Goal: Task Accomplishment & Management: Use online tool/utility

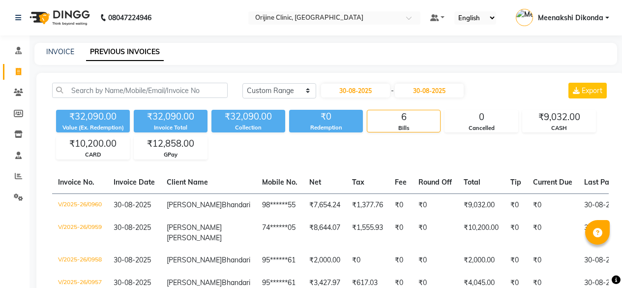
select select "range"
click at [345, 91] on input "30-08-2025" at bounding box center [355, 91] width 69 height 14
select select "8"
select select "2025"
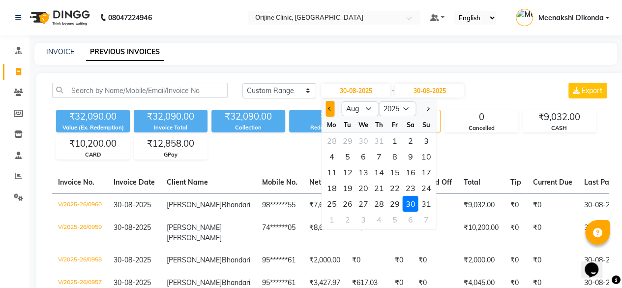
click at [331, 108] on span "Previous month" at bounding box center [330, 109] width 4 height 4
select select "7"
click at [365, 183] on div "23" at bounding box center [363, 188] width 16 height 16
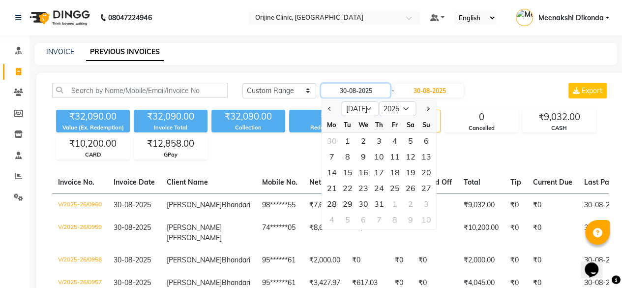
type input "[DATE]"
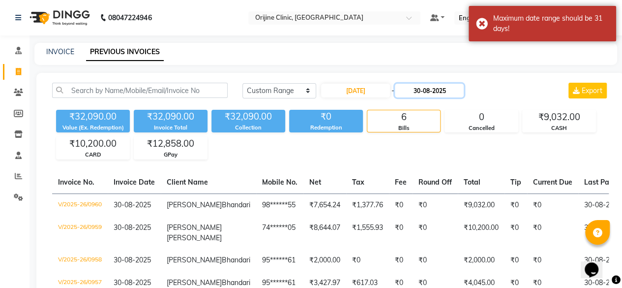
click at [419, 92] on input "30-08-2025" at bounding box center [429, 91] width 69 height 14
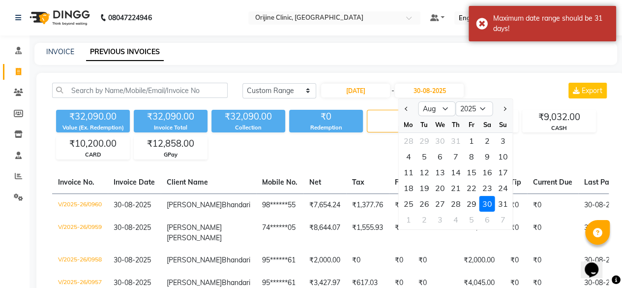
click at [406, 110] on button "Previous month" at bounding box center [407, 109] width 8 height 16
select select "7"
click at [440, 185] on div "23" at bounding box center [440, 188] width 16 height 16
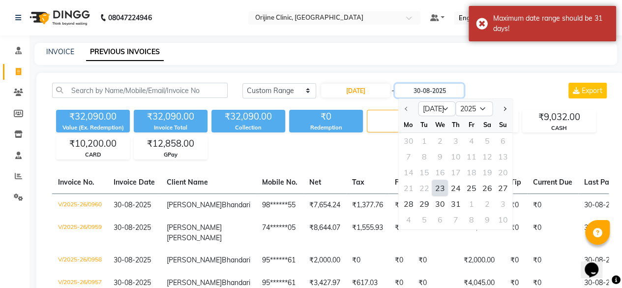
type input "[DATE]"
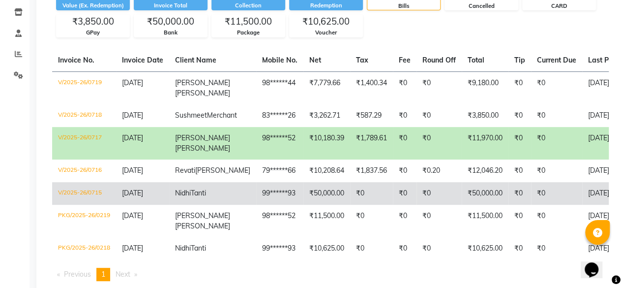
scroll to position [65, 0]
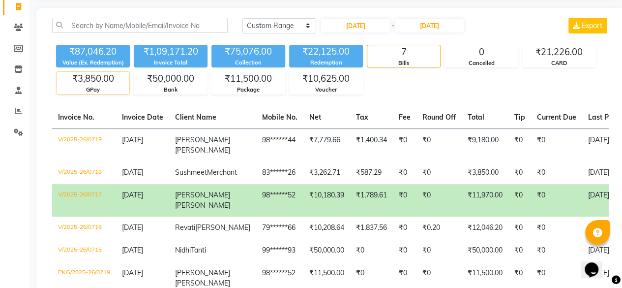
click at [92, 78] on div "₹3,850.00" at bounding box center [93, 79] width 73 height 14
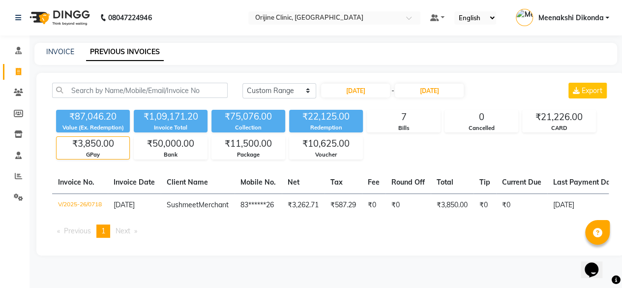
scroll to position [0, 0]
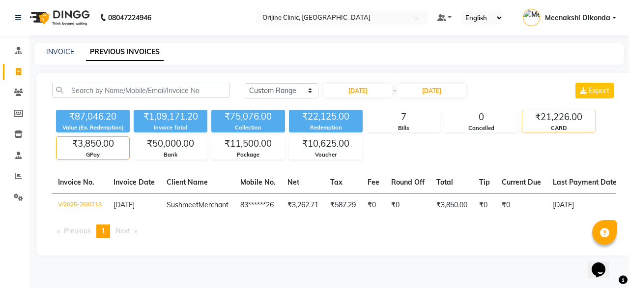
click at [575, 126] on div "CARD" at bounding box center [559, 128] width 73 height 8
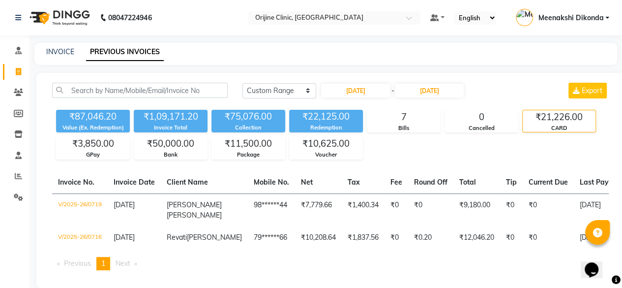
click at [570, 119] on div "₹21,226.00" at bounding box center [559, 117] width 73 height 14
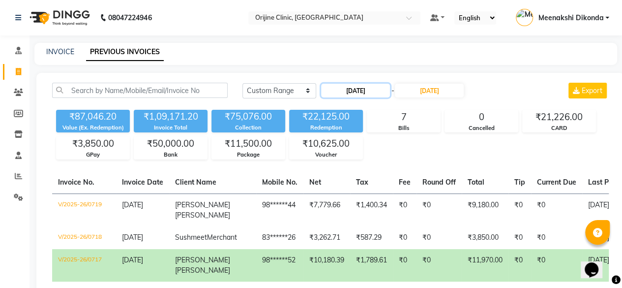
click at [358, 90] on input "[DATE]" at bounding box center [355, 91] width 69 height 14
select select "7"
select select "2025"
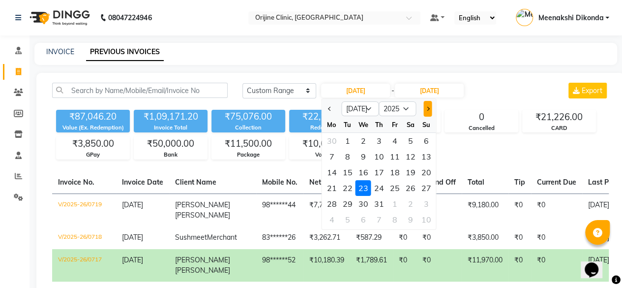
click at [426, 107] on span "Next month" at bounding box center [427, 109] width 4 height 4
select select "8"
click at [412, 203] on div "30" at bounding box center [411, 204] width 16 height 16
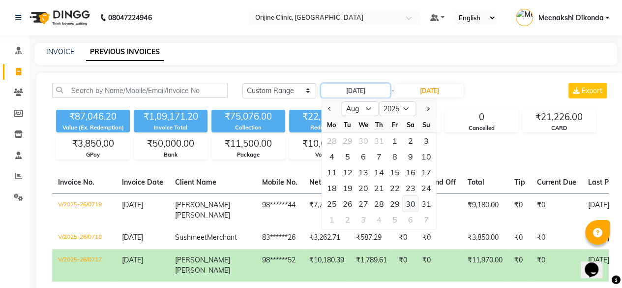
type input "30-08-2025"
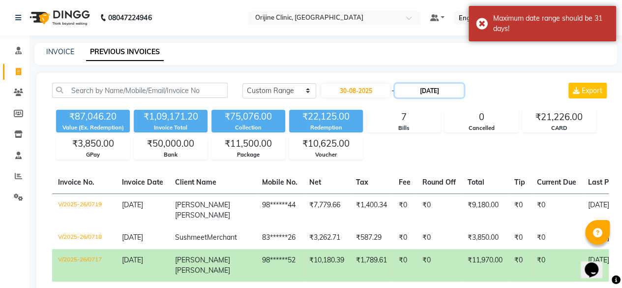
click at [447, 91] on input "[DATE]" at bounding box center [429, 91] width 69 height 14
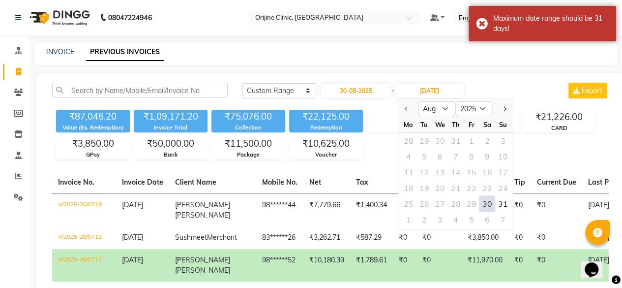
click at [481, 198] on div "30" at bounding box center [487, 204] width 16 height 16
type input "30-08-2025"
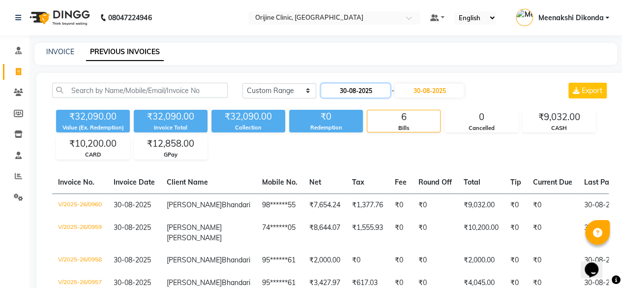
click at [366, 91] on input "30-08-2025" at bounding box center [355, 91] width 69 height 14
select select "8"
select select "2025"
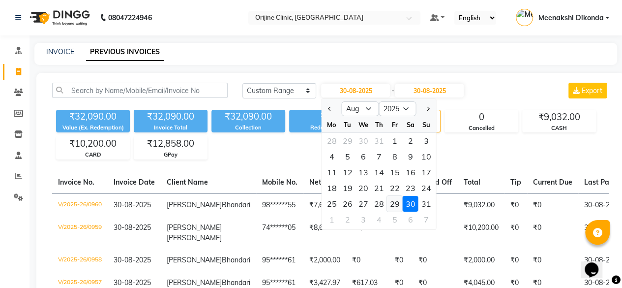
click at [391, 204] on div "29" at bounding box center [395, 204] width 16 height 16
type input "[DATE]"
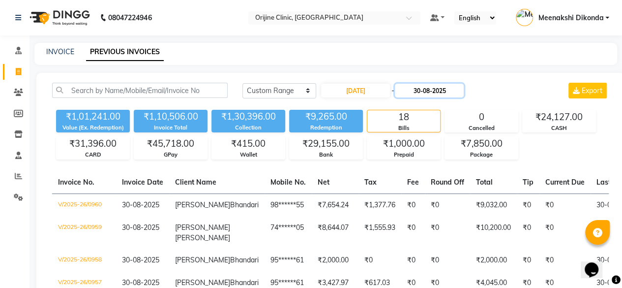
click at [426, 93] on input "30-08-2025" at bounding box center [429, 91] width 69 height 14
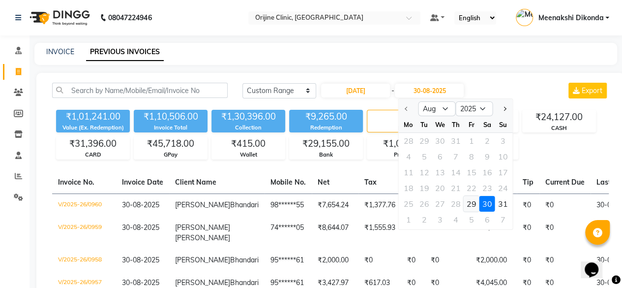
click at [471, 200] on div "29" at bounding box center [472, 204] width 16 height 16
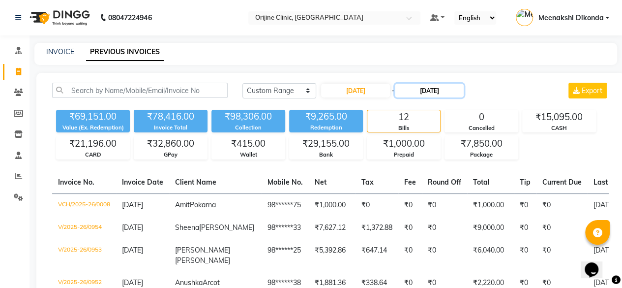
click at [414, 92] on input "[DATE]" at bounding box center [429, 91] width 69 height 14
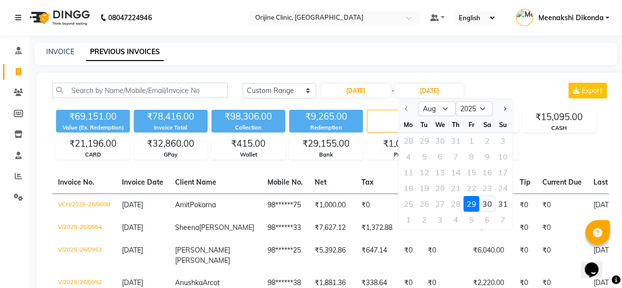
click at [485, 199] on div "30" at bounding box center [487, 204] width 16 height 16
type input "30-08-2025"
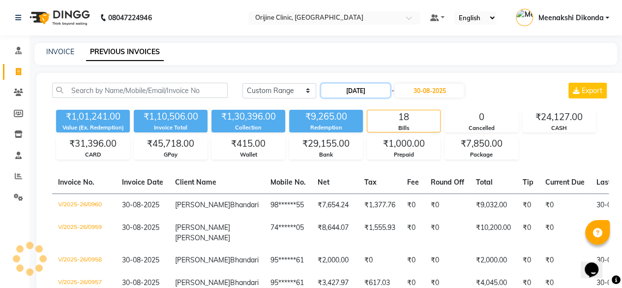
click at [363, 92] on input "[DATE]" at bounding box center [355, 91] width 69 height 14
select select "8"
select select "2025"
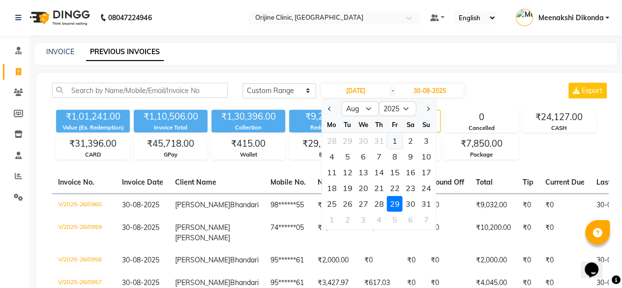
click at [395, 138] on div "1" at bounding box center [395, 141] width 16 height 16
type input "[DATE]"
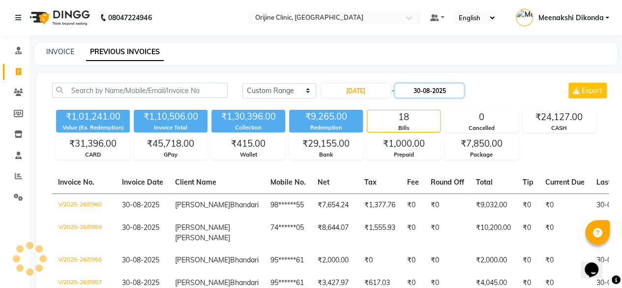
click at [432, 94] on input "30-08-2025" at bounding box center [429, 91] width 69 height 14
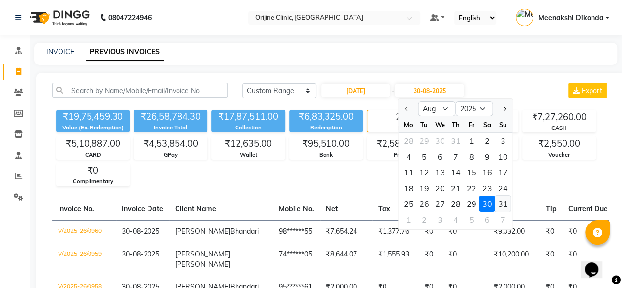
click at [500, 201] on div "31" at bounding box center [503, 204] width 16 height 16
type input "31-08-2025"
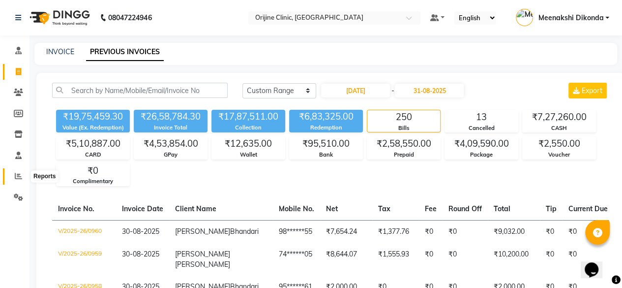
click at [13, 177] on span at bounding box center [18, 176] width 17 height 11
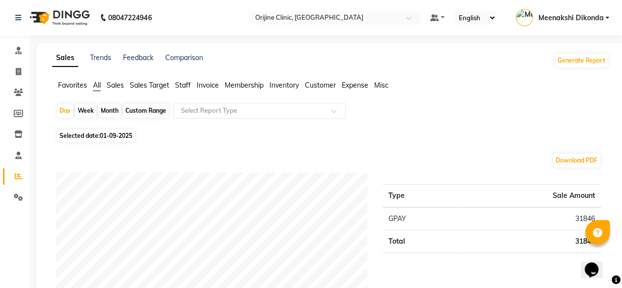
click at [109, 109] on div "Month" at bounding box center [109, 111] width 23 height 14
select select "9"
select select "2025"
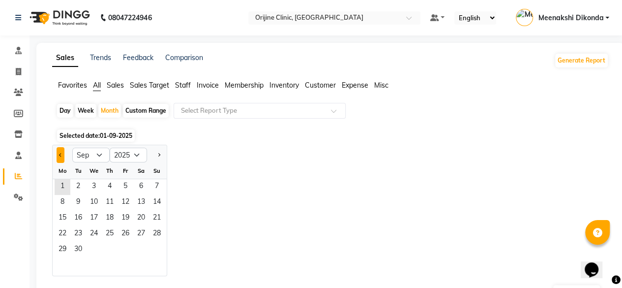
click at [58, 152] on button "Previous month" at bounding box center [61, 155] width 8 height 16
select select "8"
click at [119, 184] on span "1" at bounding box center [125, 187] width 16 height 16
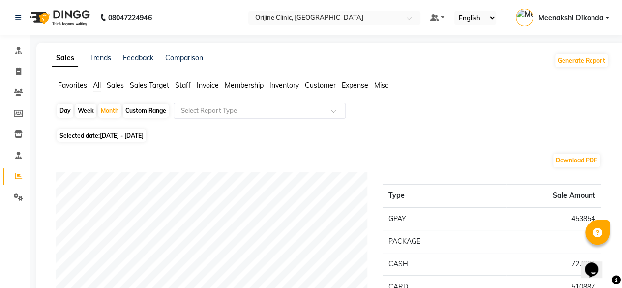
click at [177, 83] on span "Staff" at bounding box center [183, 85] width 16 height 9
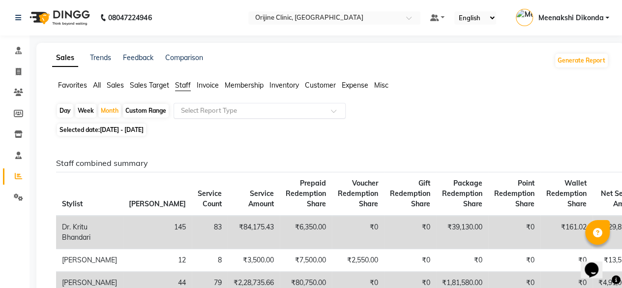
click at [238, 112] on input "text" at bounding box center [250, 111] width 142 height 10
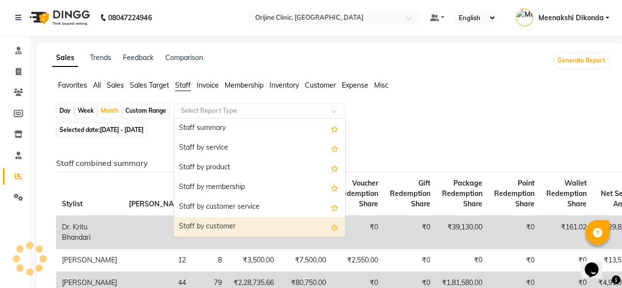
click at [236, 225] on div "Staff by customer" at bounding box center [259, 227] width 171 height 20
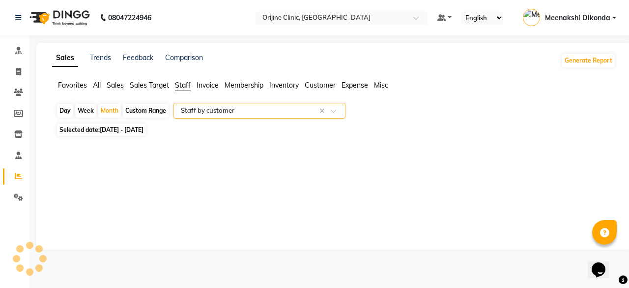
select select "full_report"
select select "csv"
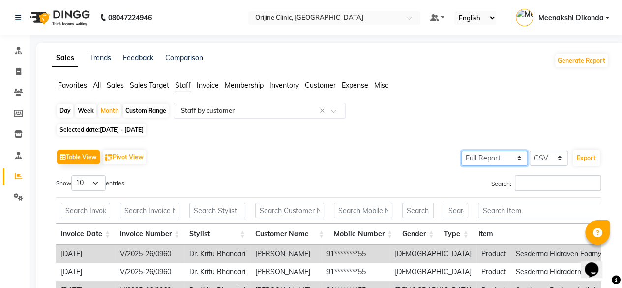
click at [518, 162] on select "Select Full Report Filtered Report" at bounding box center [494, 157] width 66 height 15
click at [463, 150] on select "Select Full Report Filtered Report" at bounding box center [494, 157] width 66 height 15
click at [587, 158] on button "Export" at bounding box center [586, 157] width 27 height 17
